Goal: Transaction & Acquisition: Obtain resource

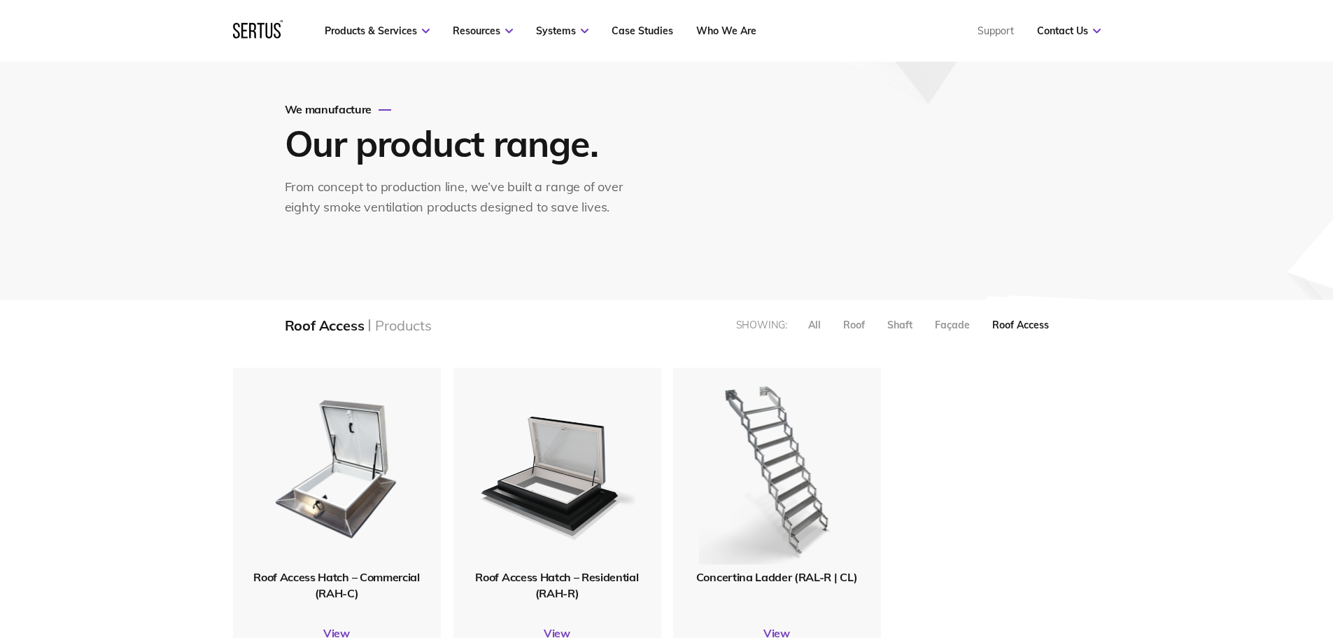
scroll to position [140, 0]
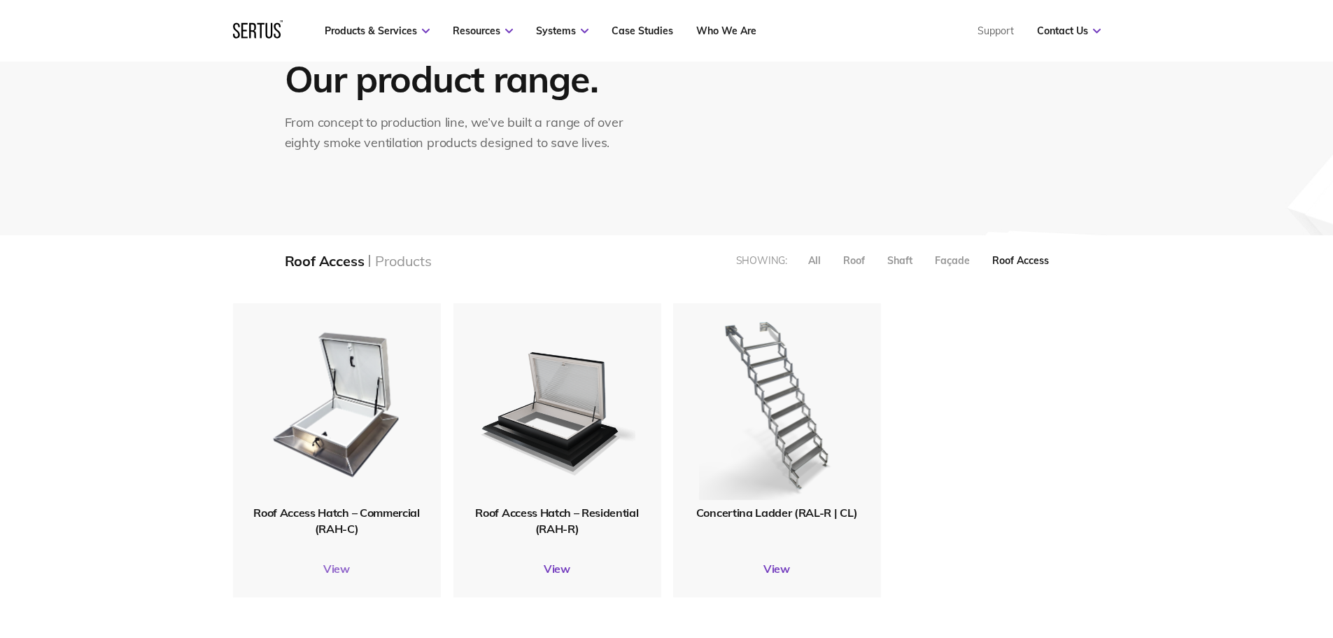
click at [337, 568] on link "View" at bounding box center [337, 568] width 208 height 14
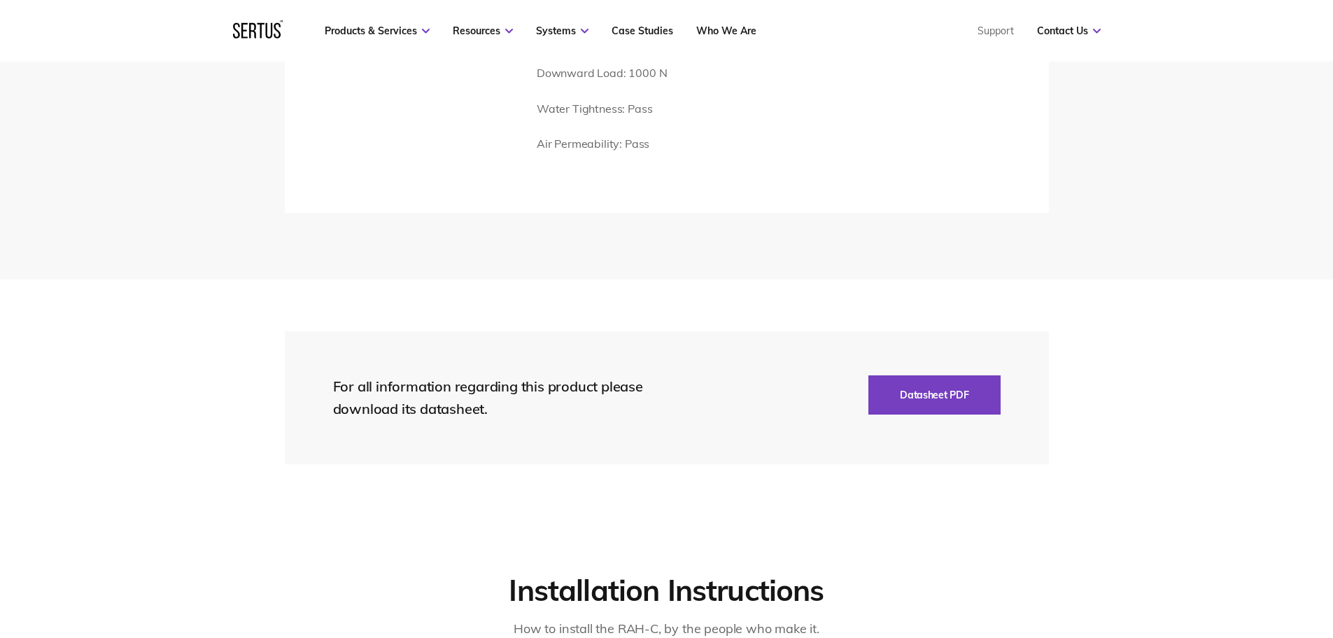
scroll to position [2310, 0]
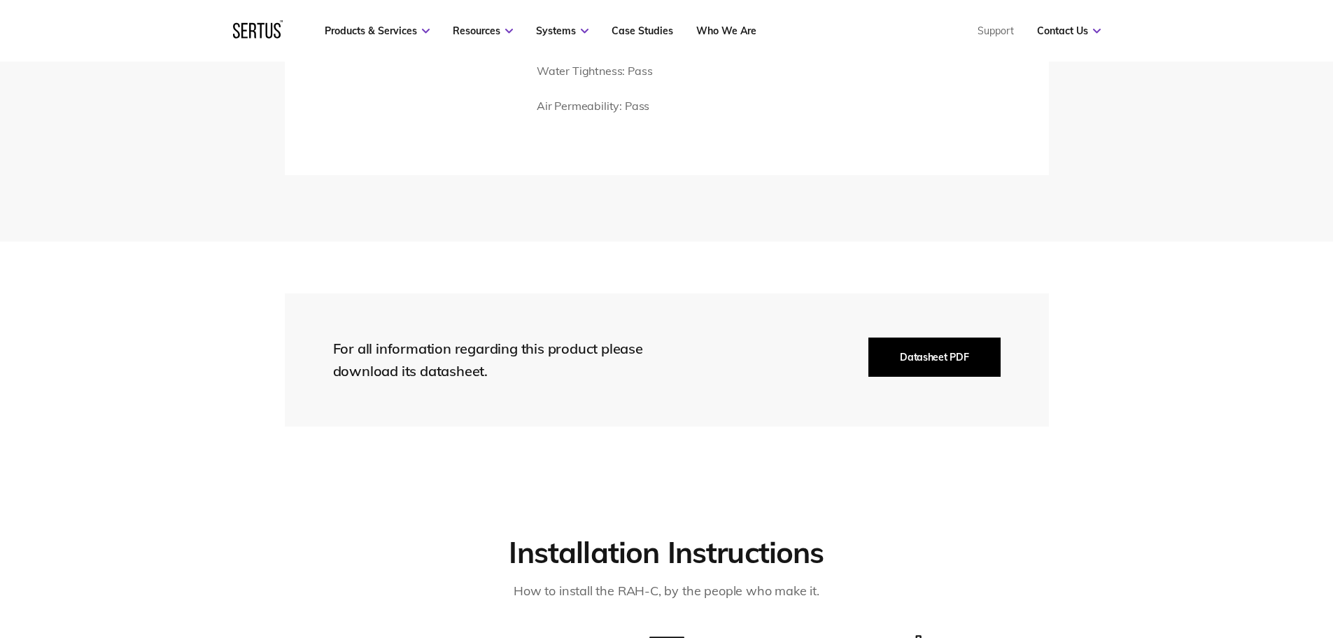
click at [924, 359] on button "Datasheet PDF" at bounding box center [935, 356] width 132 height 39
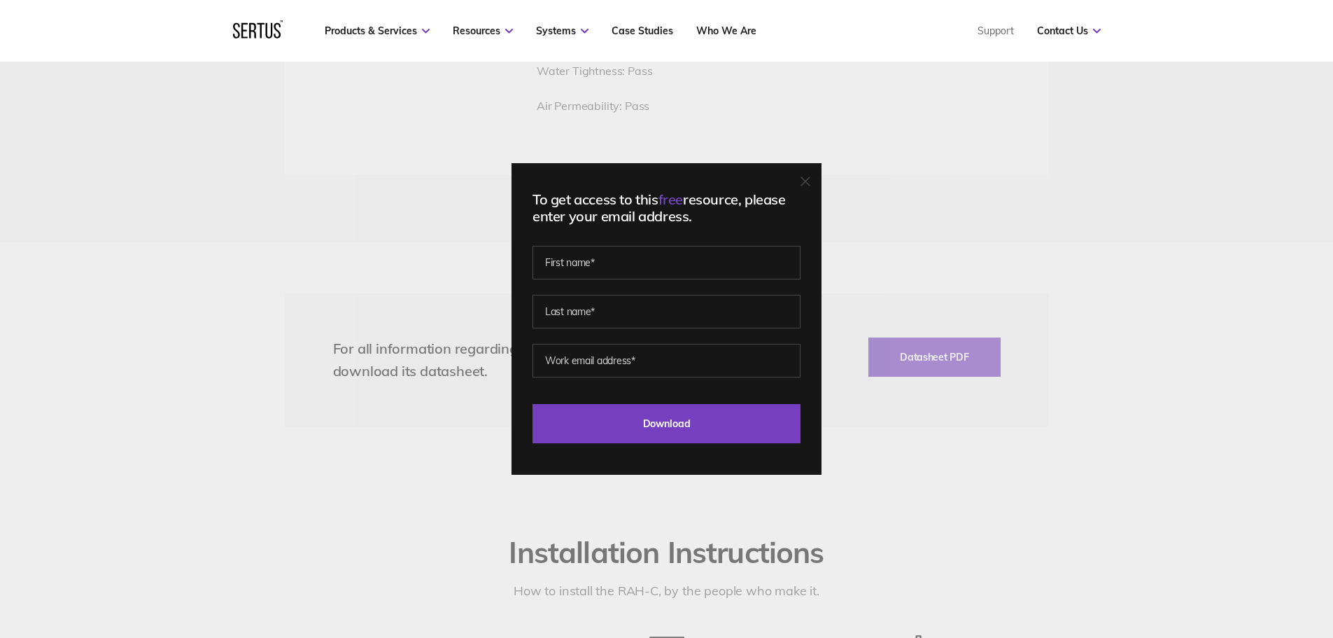
click at [810, 181] on icon at bounding box center [805, 181] width 8 height 8
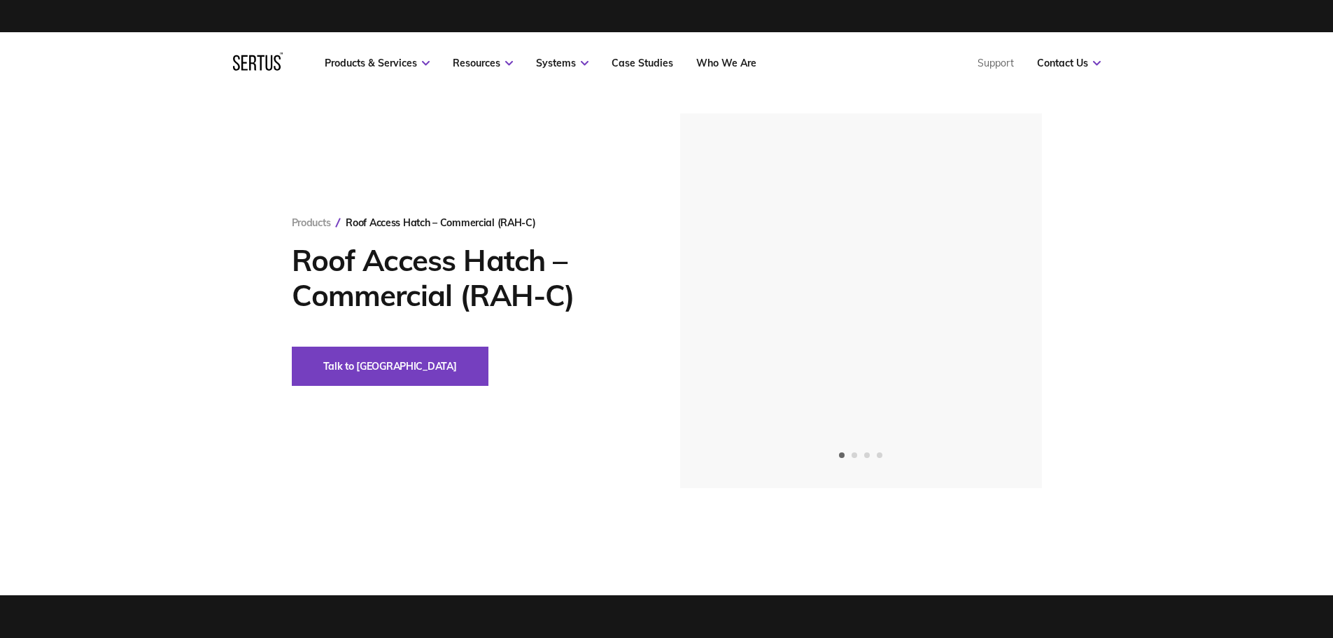
scroll to position [0, 0]
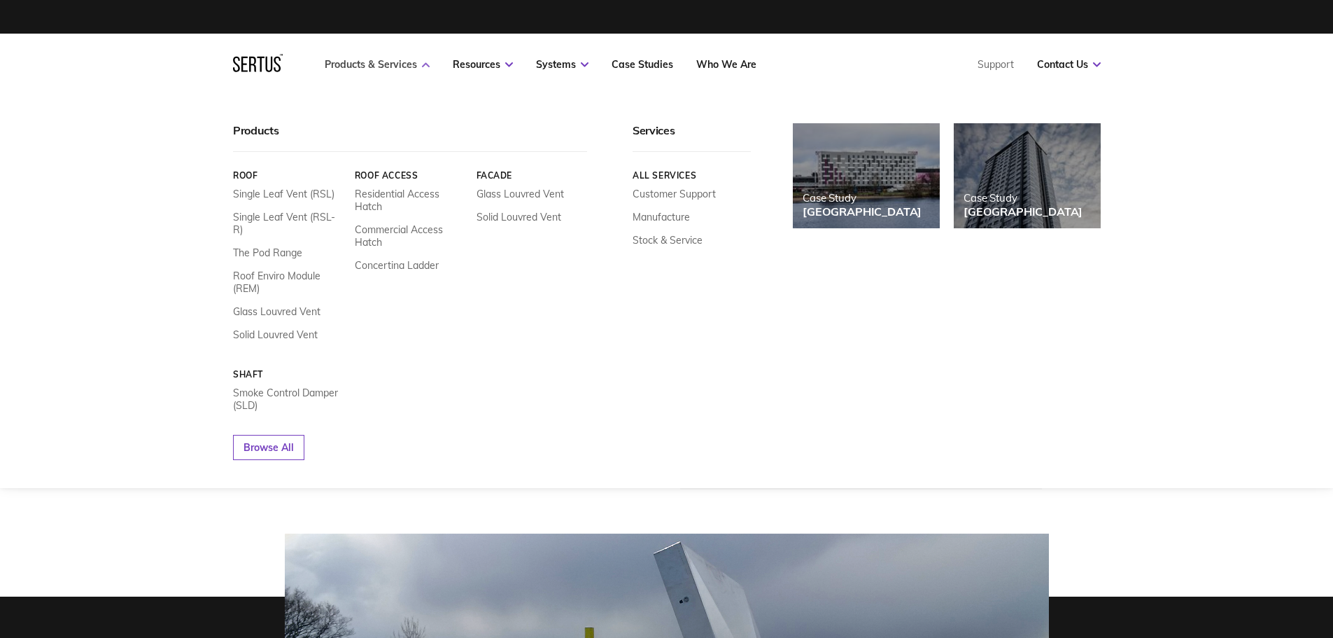
click at [381, 64] on link "Products & Services" at bounding box center [377, 64] width 105 height 13
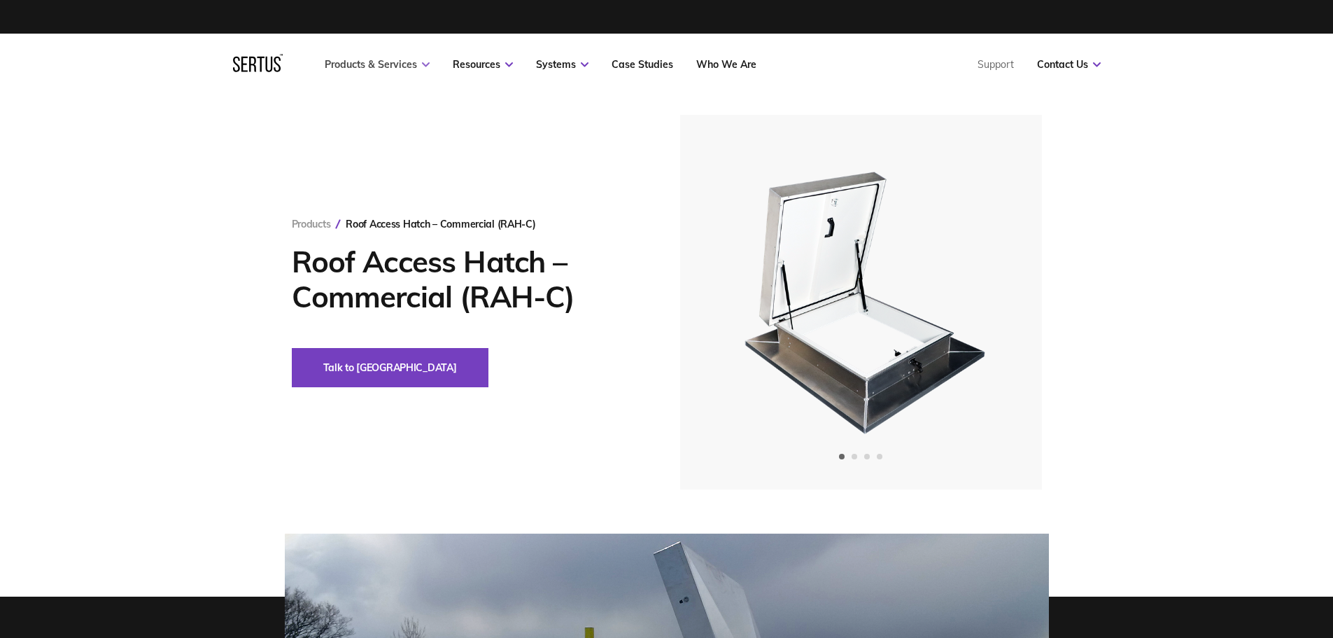
click at [379, 64] on link "Products & Services" at bounding box center [377, 64] width 105 height 13
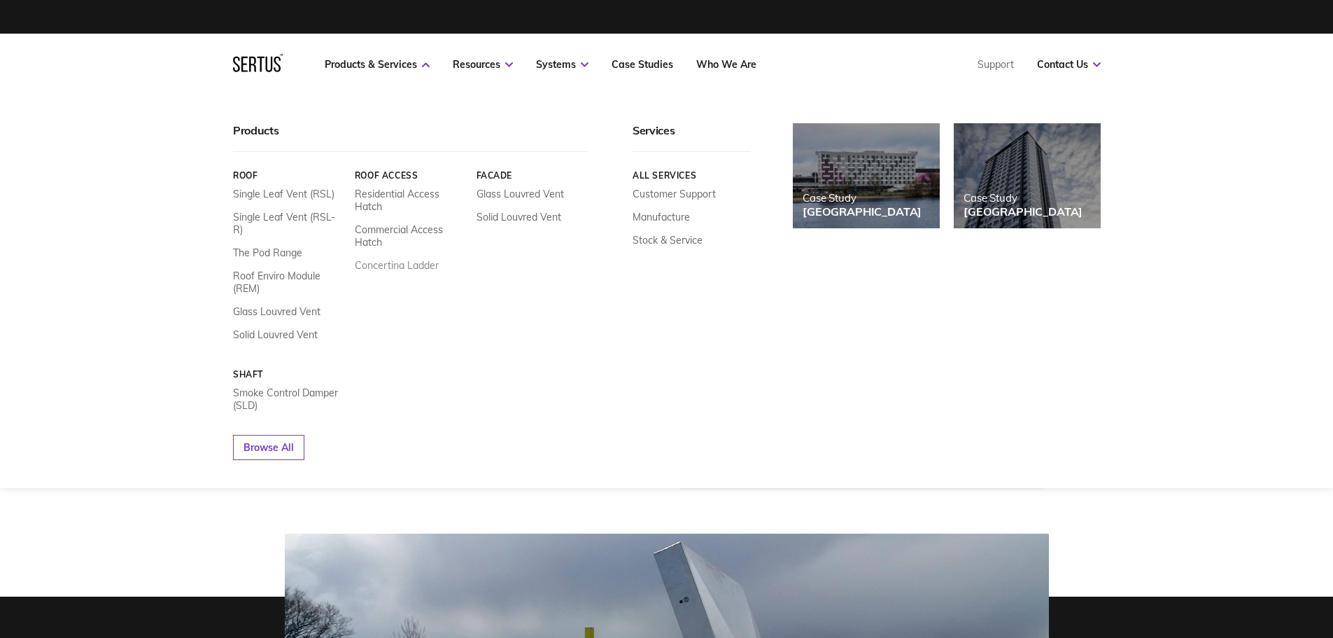
click at [400, 265] on link "Concertina Ladder" at bounding box center [396, 265] width 84 height 13
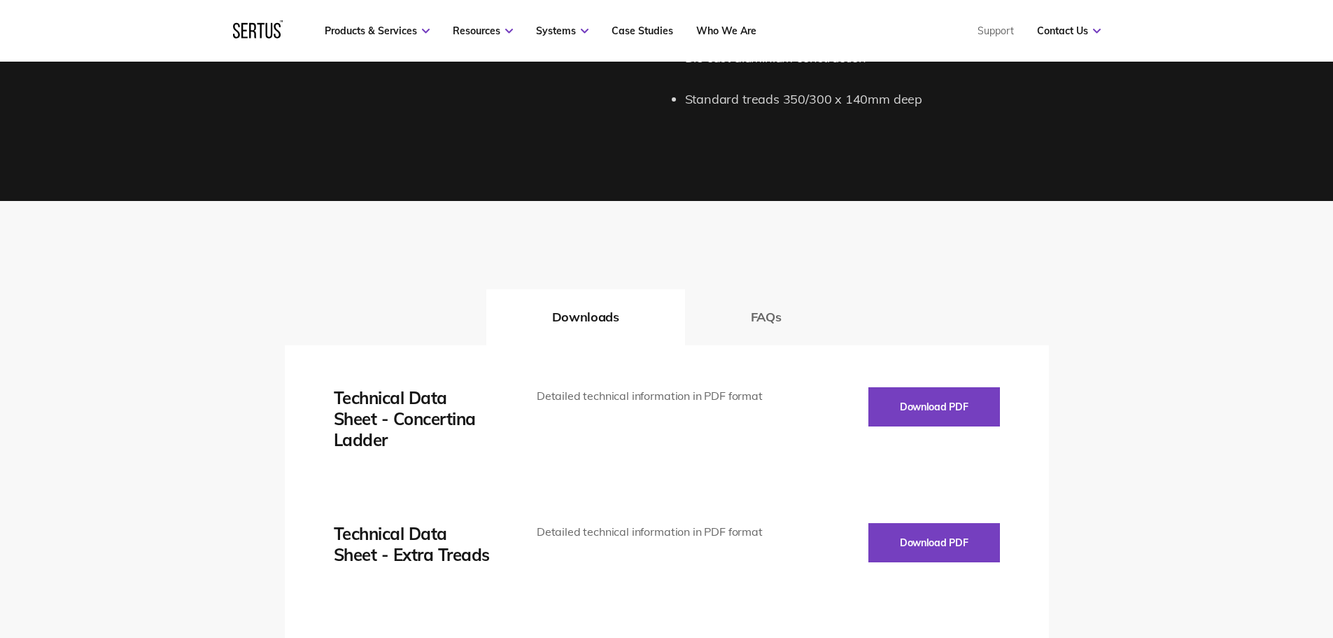
scroll to position [1750, 0]
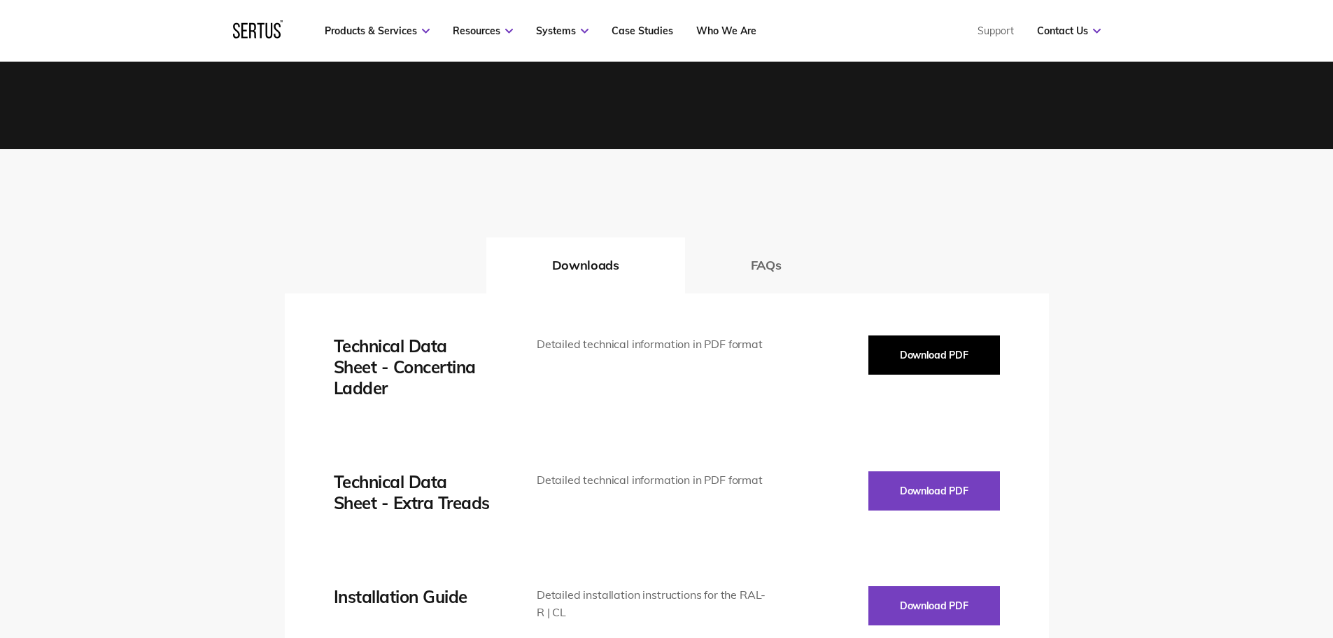
click at [909, 351] on button "Download PDF" at bounding box center [935, 354] width 132 height 39
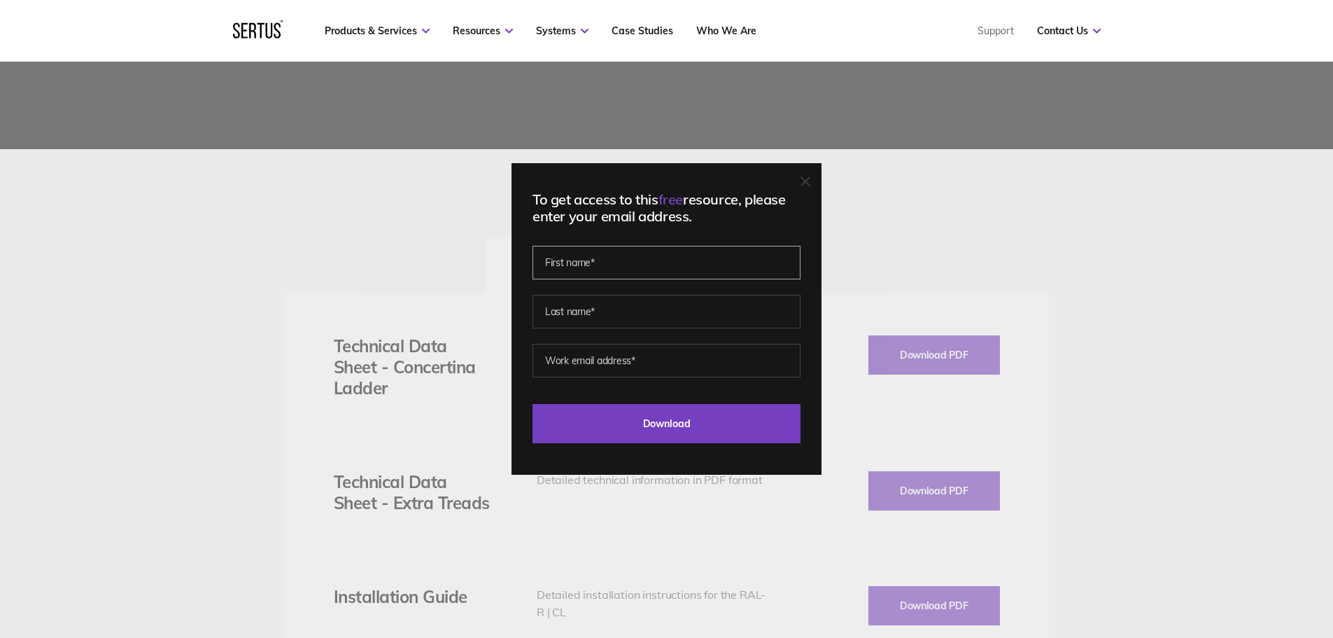
click at [568, 267] on input "text" at bounding box center [667, 263] width 268 height 34
type input "[PERSON_NAME]"
click at [574, 310] on input "text" at bounding box center [667, 312] width 268 height 34
type input "[PERSON_NAME]"
click at [615, 367] on input "email" at bounding box center [667, 361] width 268 height 34
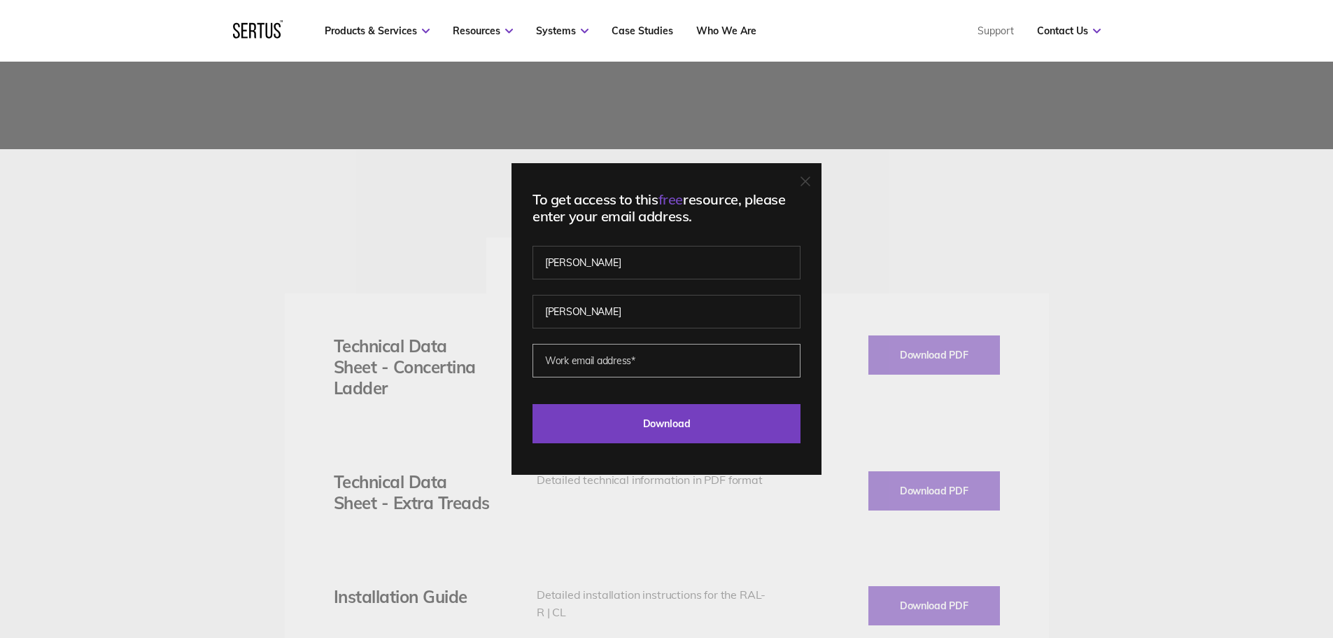
type input "[PERSON_NAME][EMAIL_ADDRESS][PERSON_NAME][PERSON_NAME][DOMAIN_NAME]"
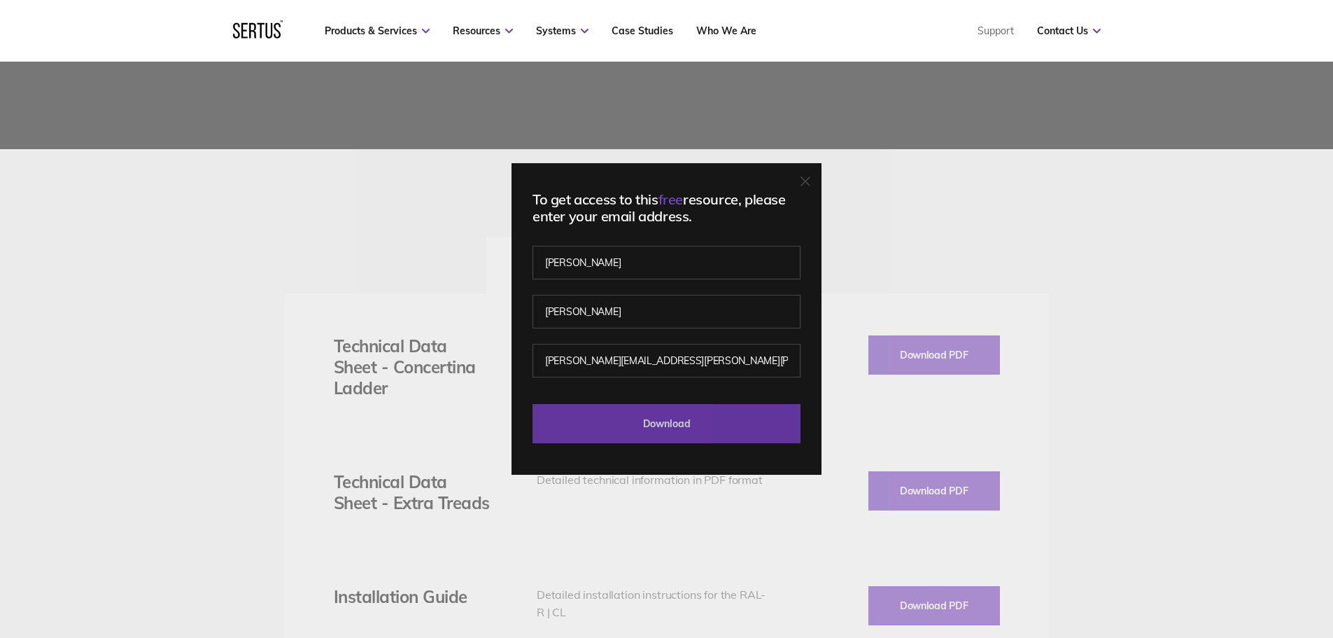
click at [672, 421] on input "Download" at bounding box center [667, 423] width 268 height 39
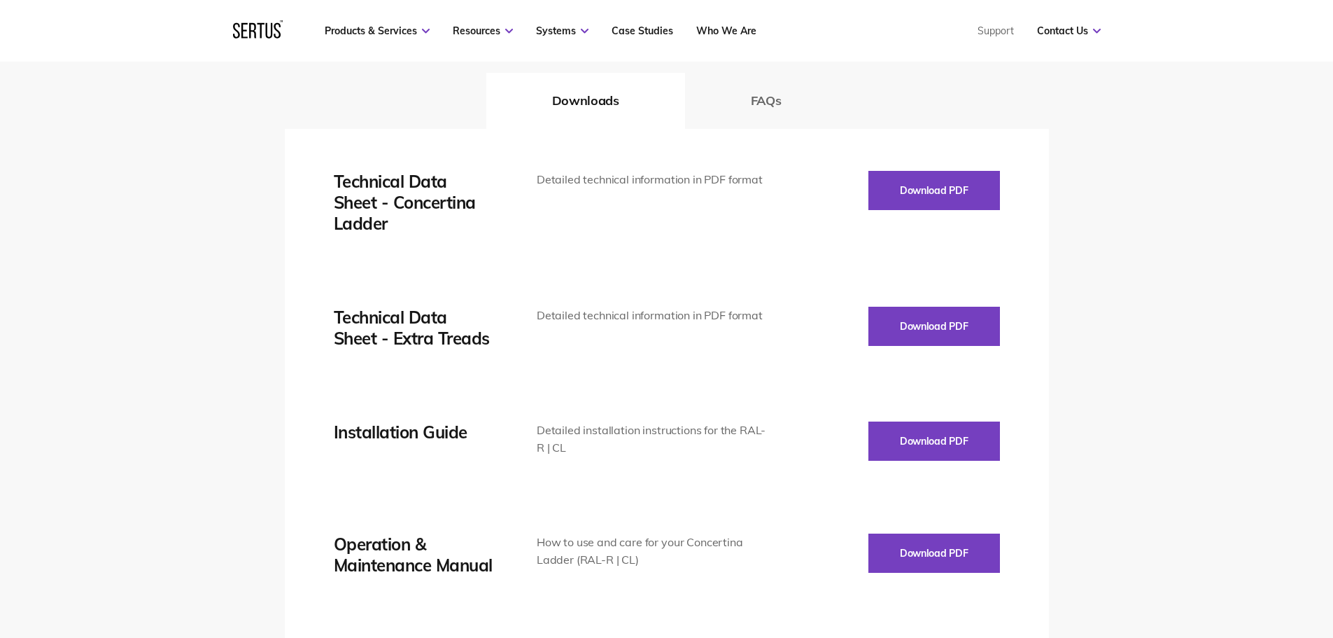
scroll to position [1890, 0]
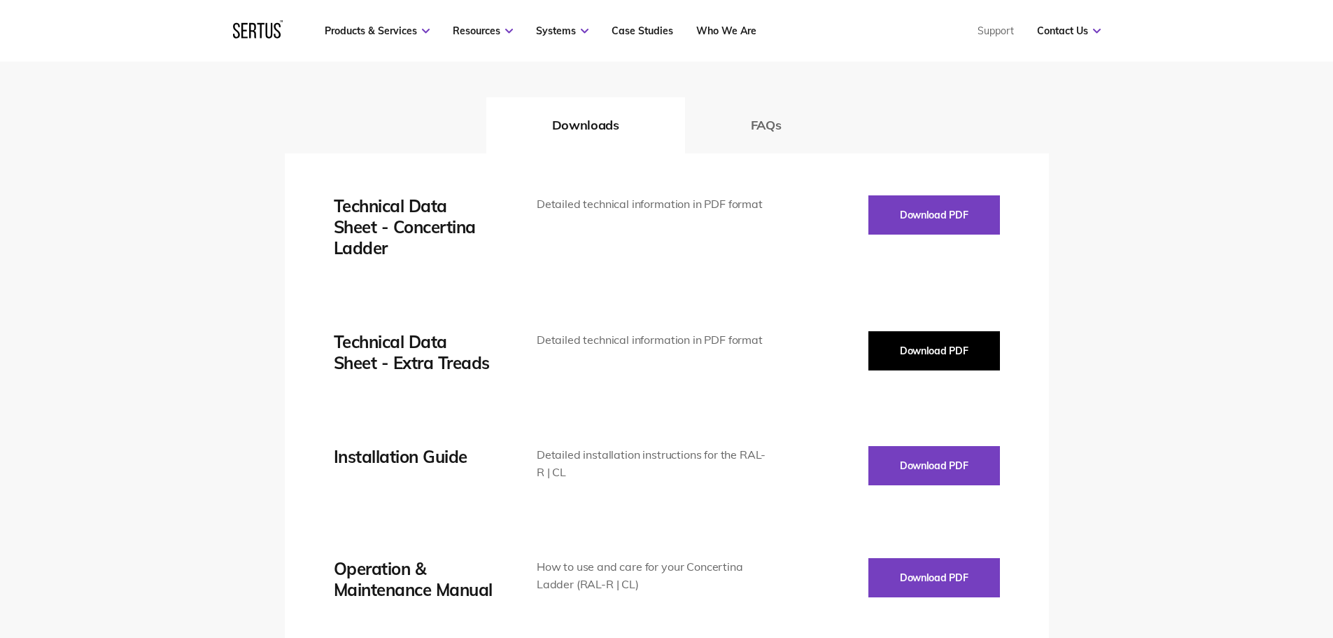
click at [923, 349] on button "Download PDF" at bounding box center [935, 350] width 132 height 39
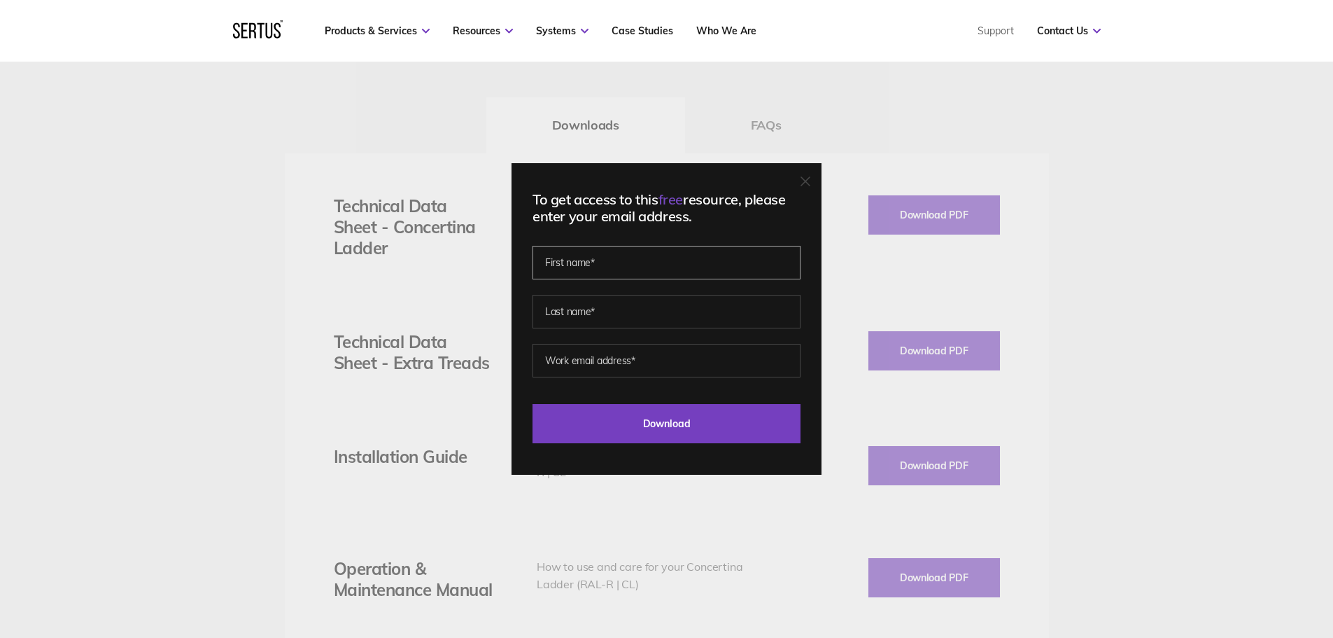
click at [610, 259] on input "text" at bounding box center [667, 263] width 268 height 34
type input "[PERSON_NAME]"
click at [598, 311] on input "text" at bounding box center [667, 312] width 268 height 34
type input "[PERSON_NAME]"
click at [587, 357] on input "email" at bounding box center [667, 361] width 268 height 34
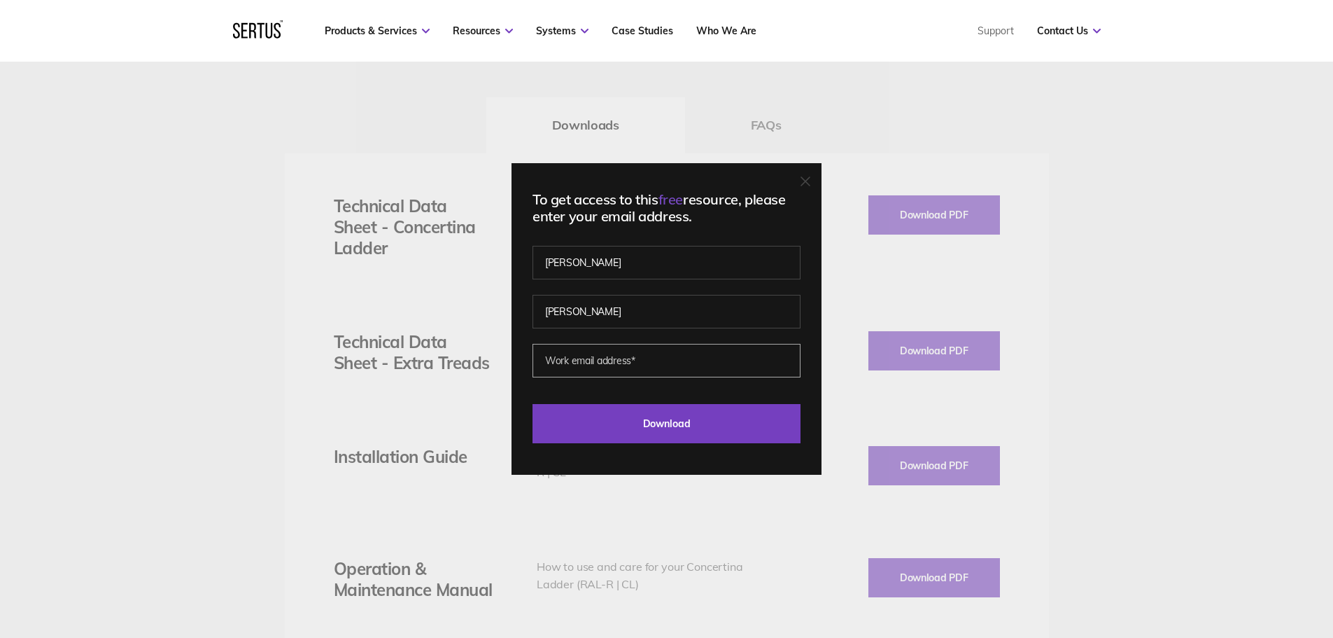
type input "[PERSON_NAME][EMAIL_ADDRESS][PERSON_NAME][PERSON_NAME][DOMAIN_NAME]"
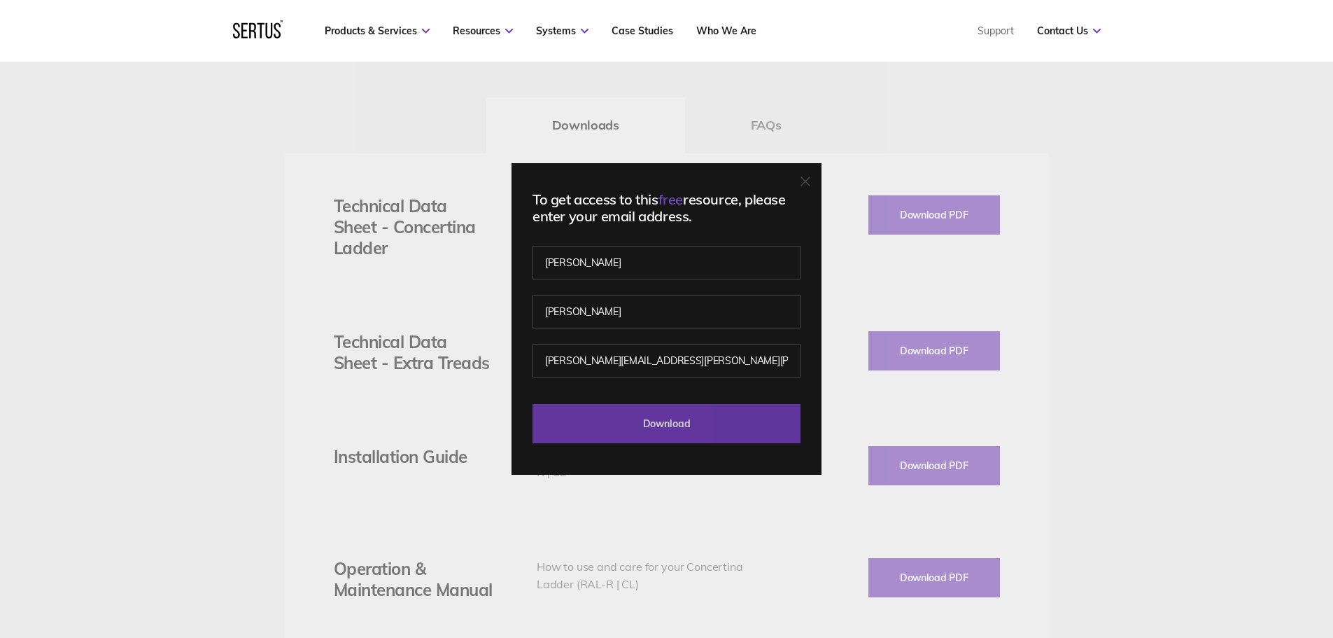
click at [671, 417] on input "Download" at bounding box center [667, 423] width 268 height 39
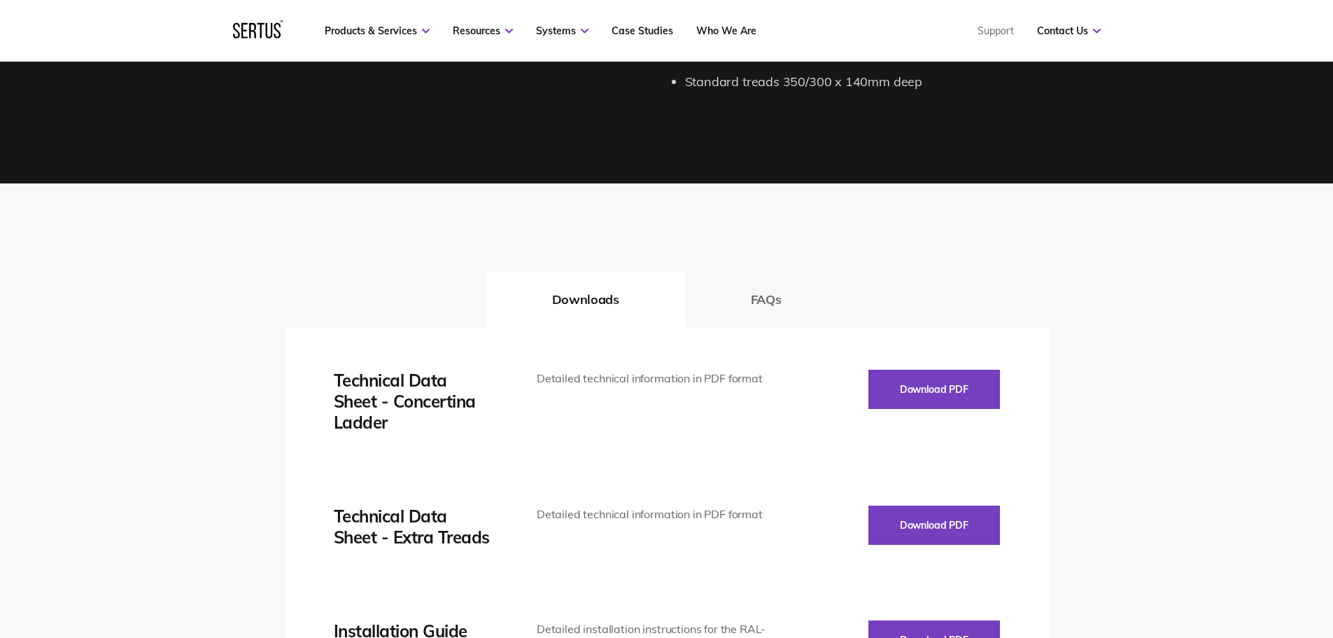
scroll to position [1540, 0]
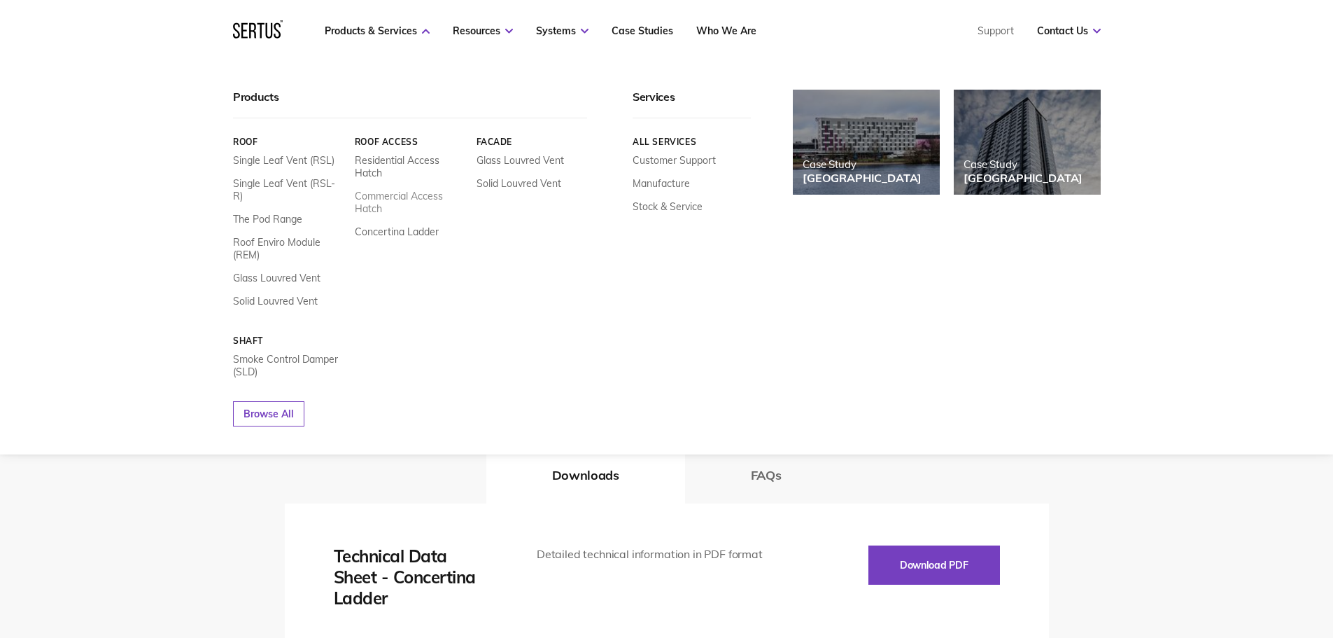
click at [381, 197] on link "Commercial Access Hatch" at bounding box center [409, 202] width 111 height 25
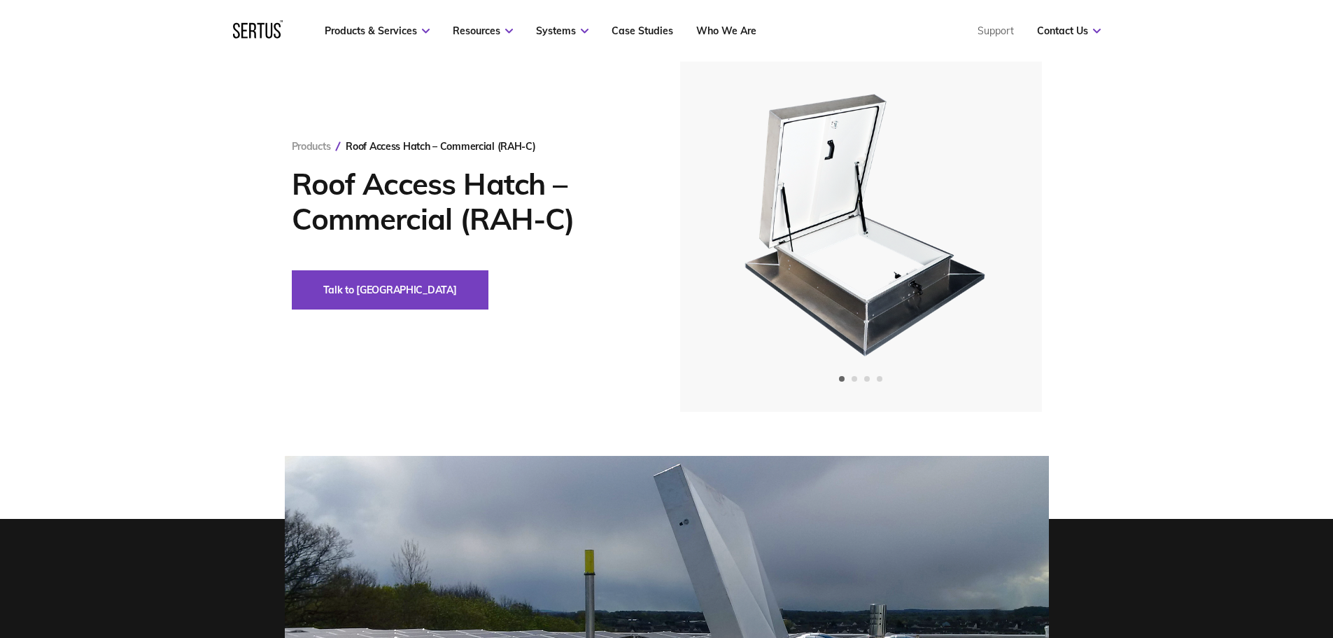
scroll to position [70, 0]
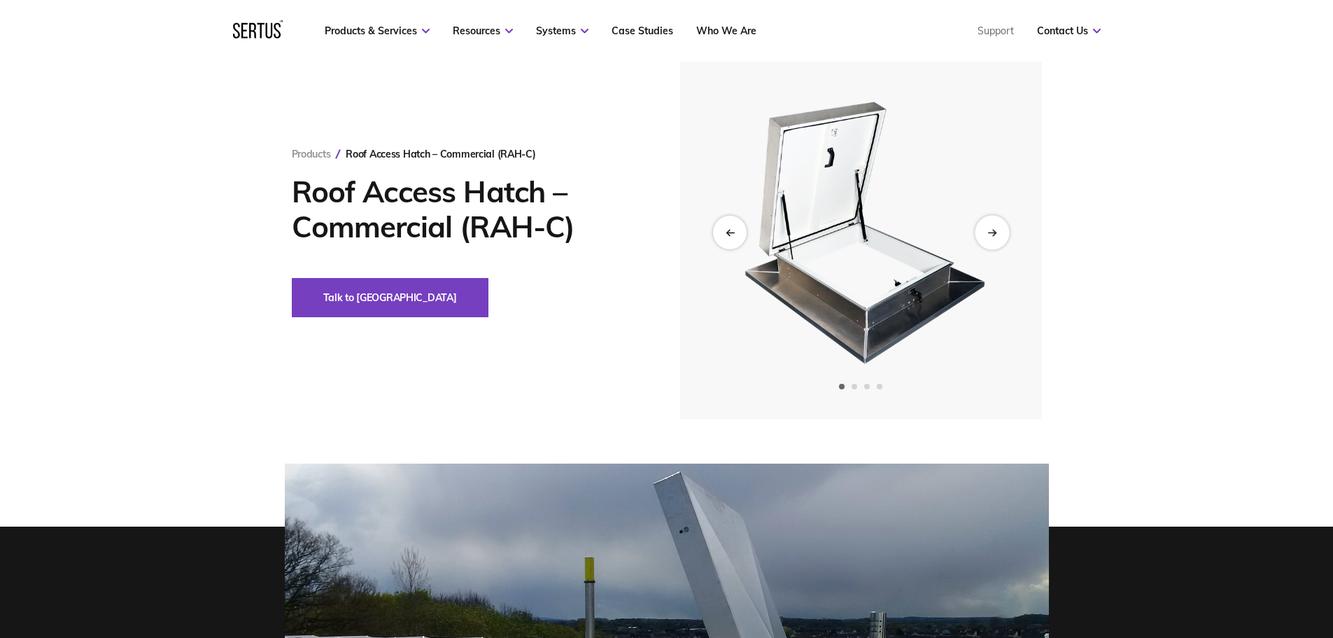
click at [990, 231] on icon "Next slide" at bounding box center [992, 232] width 9 height 8
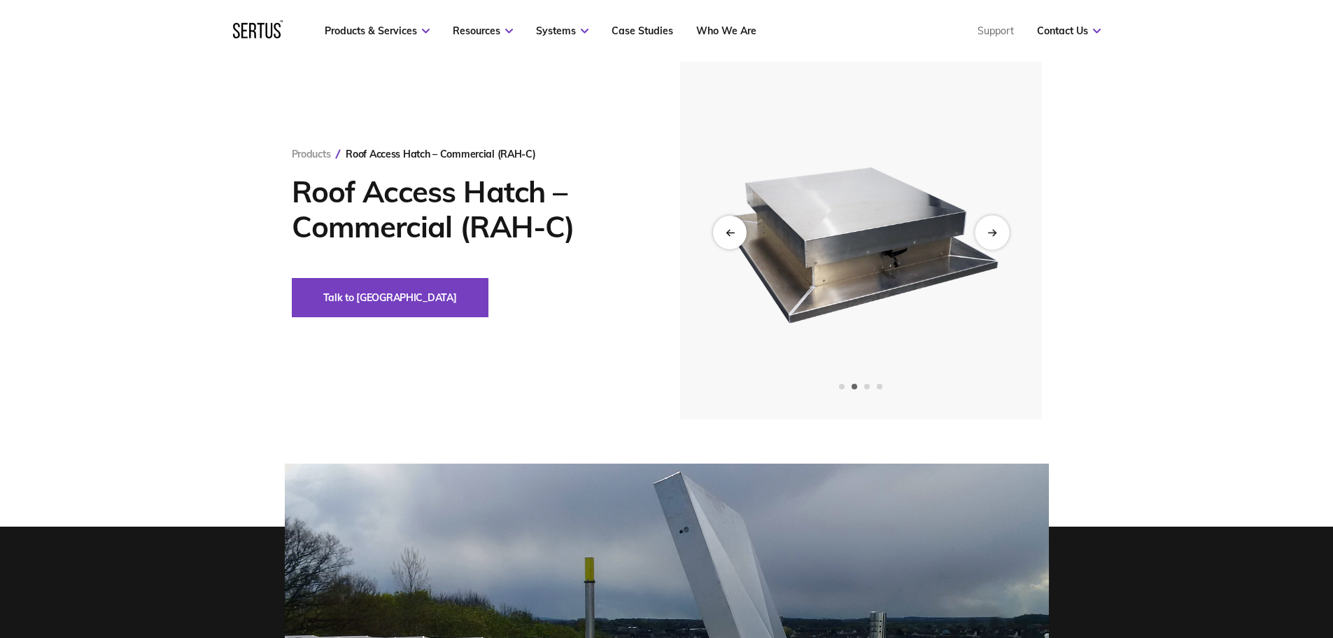
click at [1000, 231] on div "Next slide" at bounding box center [992, 232] width 34 height 34
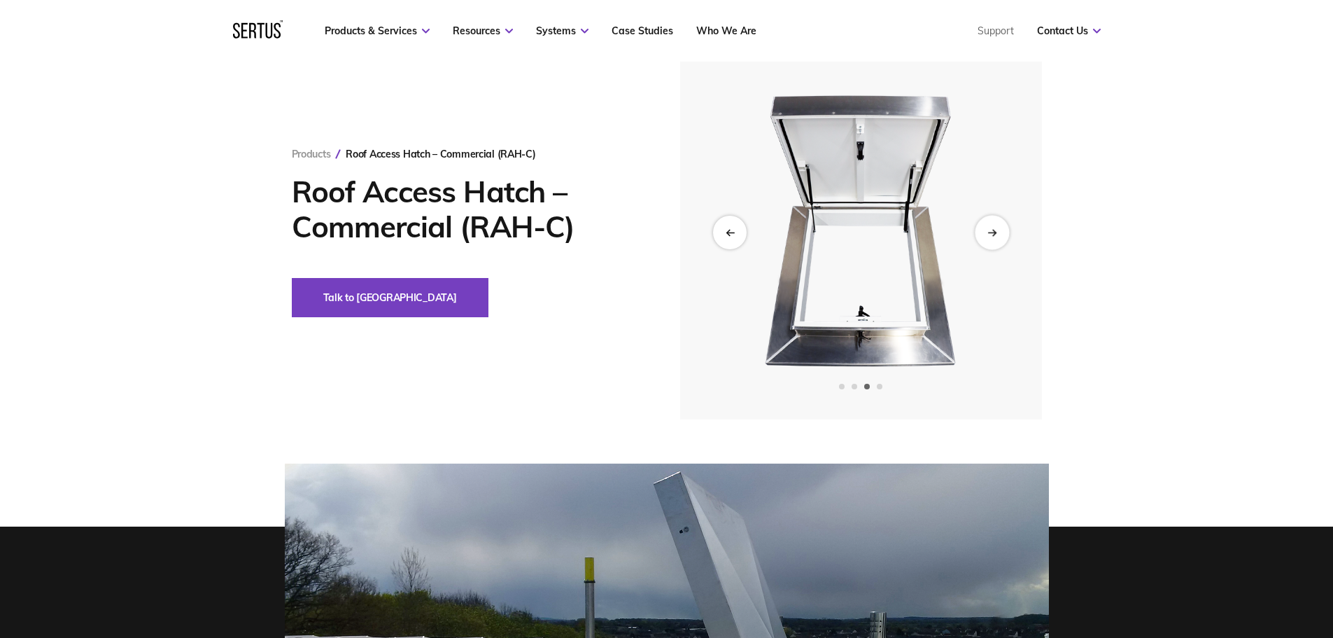
click at [1000, 231] on div "Next slide" at bounding box center [992, 232] width 34 height 34
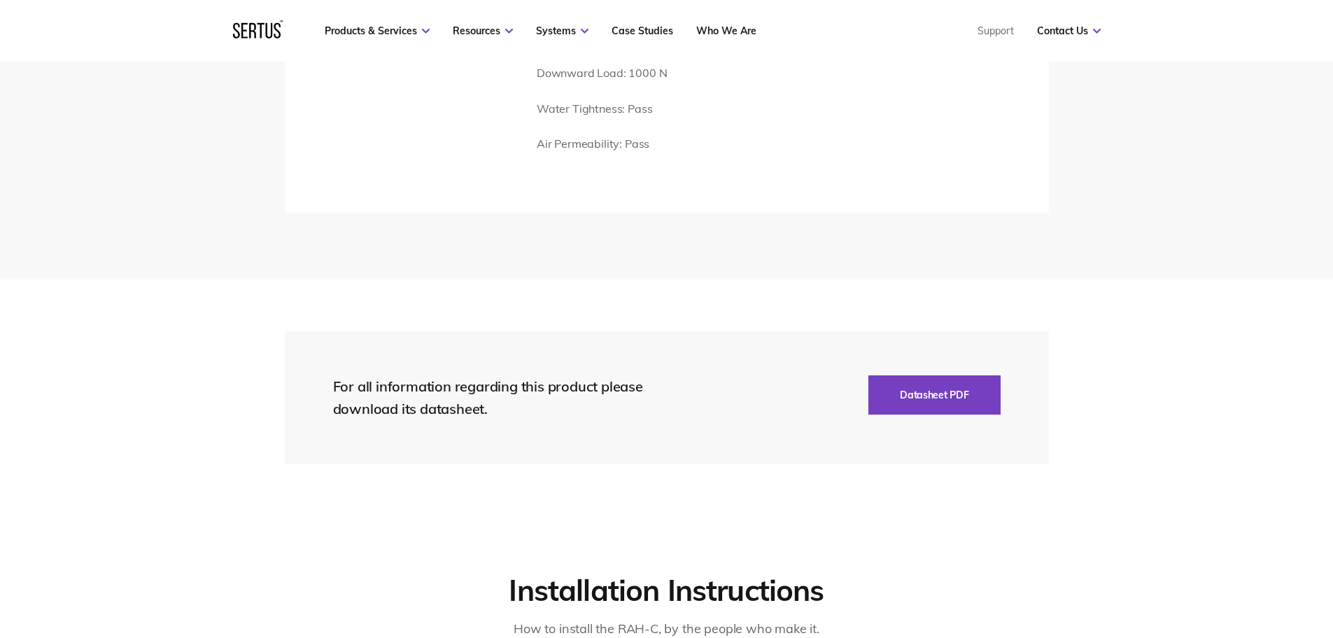
scroll to position [2310, 0]
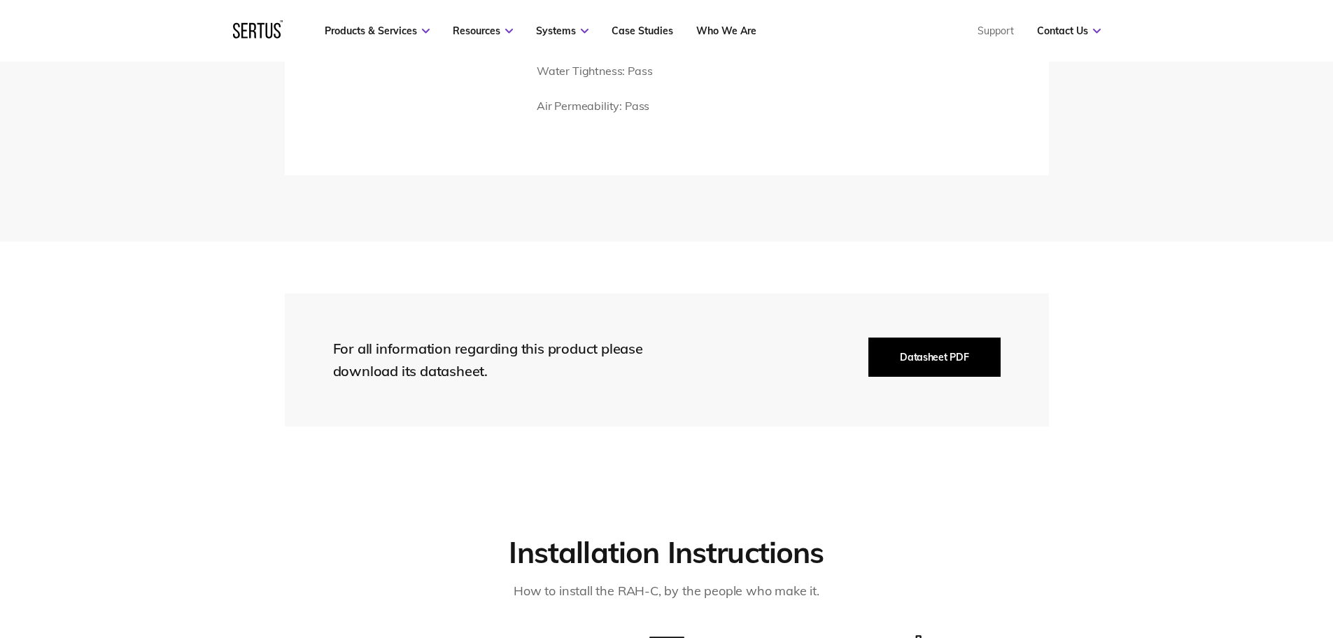
click at [924, 358] on button "Datasheet PDF" at bounding box center [935, 356] width 132 height 39
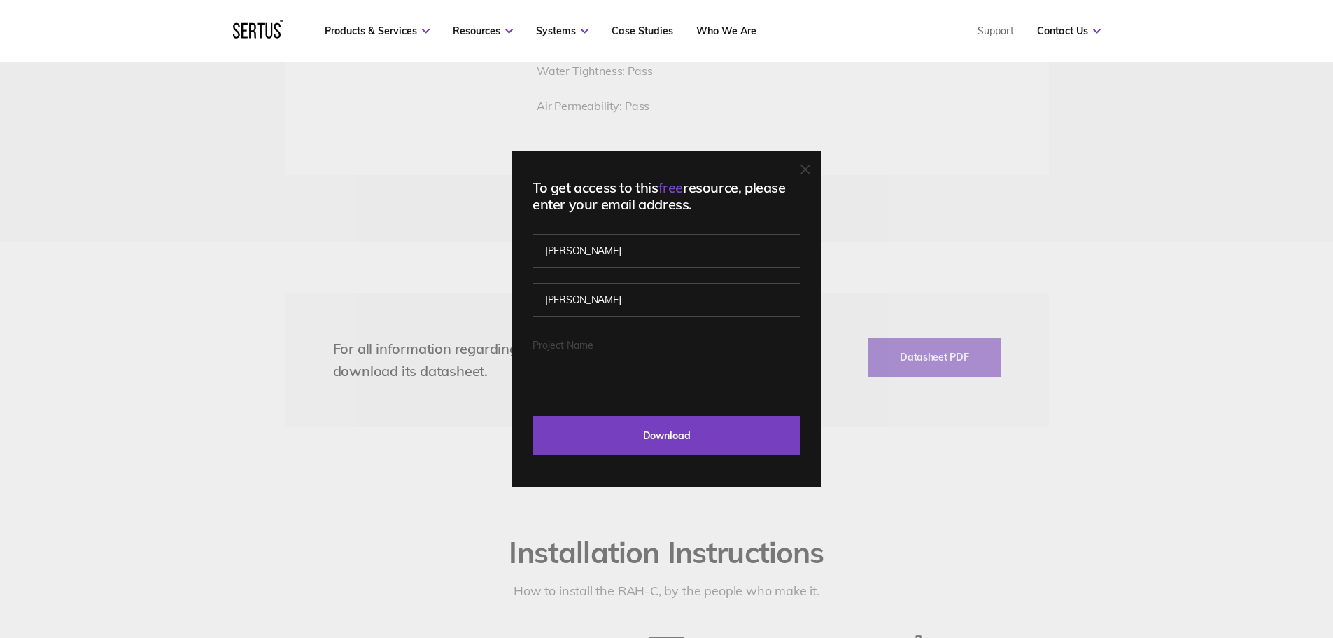
click at [582, 379] on input "Project Name" at bounding box center [667, 373] width 268 height 34
drag, startPoint x: 654, startPoint y: 369, endPoint x: 601, endPoint y: 367, distance: 52.5
click at [601, 367] on input "Project Name" at bounding box center [667, 373] width 268 height 34
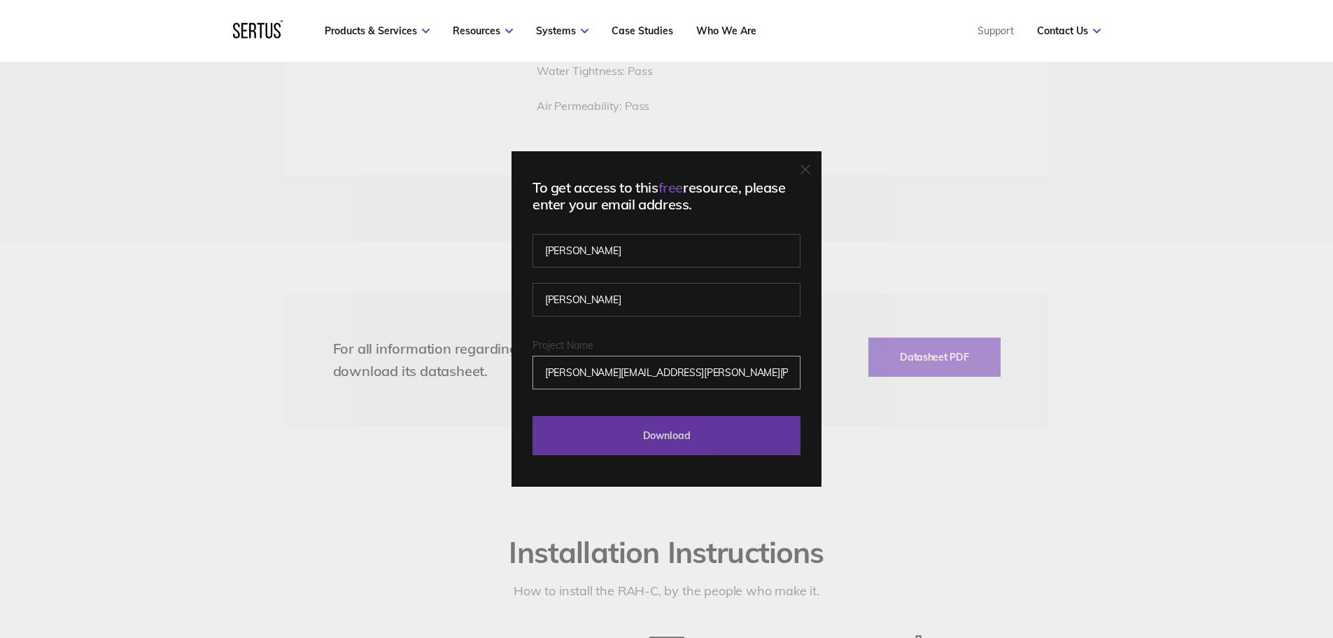
type input "[PERSON_NAME][EMAIL_ADDRESS][PERSON_NAME][PERSON_NAME][DOMAIN_NAME]"
click at [669, 435] on input "Download" at bounding box center [667, 435] width 268 height 39
